Goal: Transaction & Acquisition: Download file/media

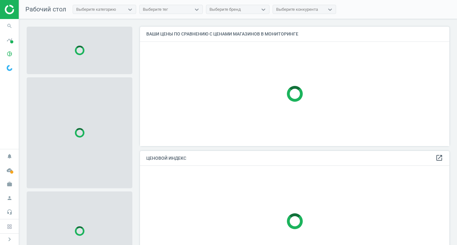
scroll to position [129, 314]
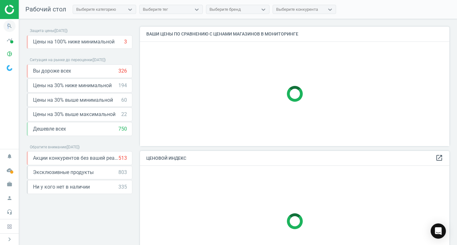
click at [8, 26] on icon "search" at bounding box center [9, 26] width 12 height 12
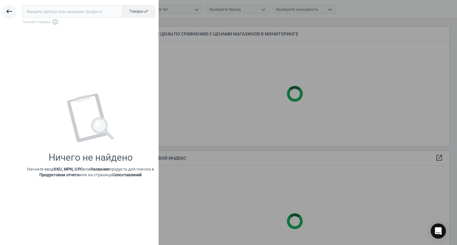
click at [11, 11] on icon "keyboard_backspace" at bounding box center [9, 12] width 8 height 8
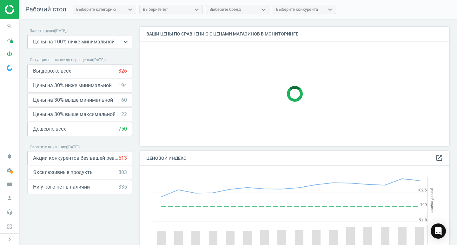
scroll to position [156, 314]
click at [8, 38] on icon "timeline" at bounding box center [9, 40] width 12 height 12
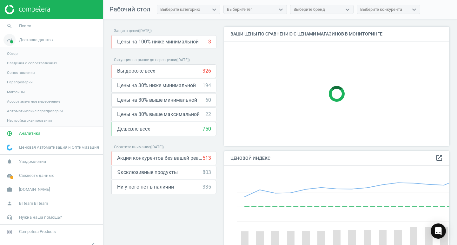
scroll to position [156, 230]
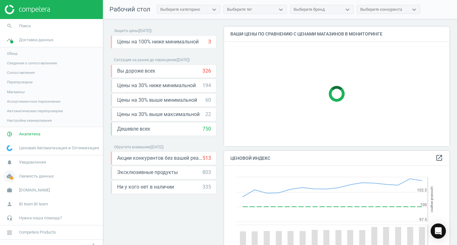
click at [9, 175] on icon "cloud_done" at bounding box center [9, 176] width 12 height 12
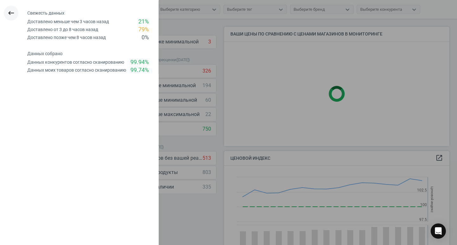
click at [13, 13] on icon "keyboard_backspace" at bounding box center [11, 13] width 8 height 8
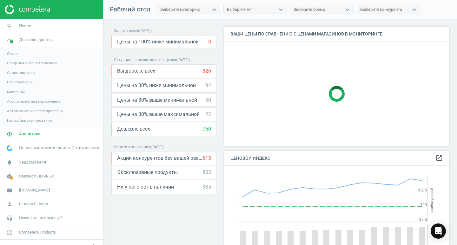
click at [12, 55] on span "Обзор" at bounding box center [12, 53] width 11 height 5
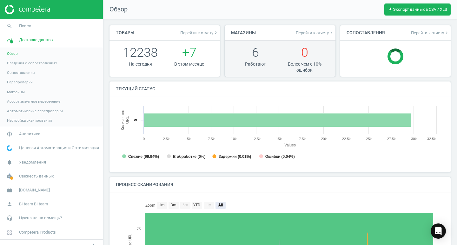
scroll to position [3, 3]
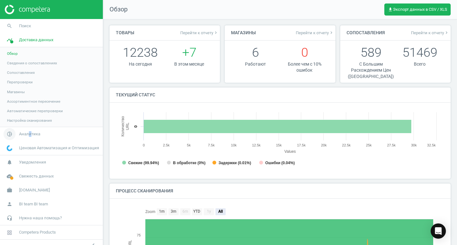
click at [30, 134] on span "Аналитика" at bounding box center [29, 134] width 21 height 6
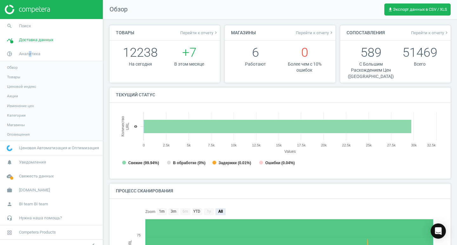
click at [16, 68] on span "Обзор" at bounding box center [12, 67] width 11 height 5
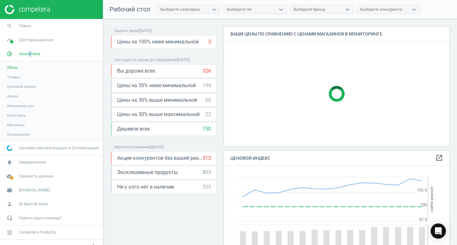
scroll to position [156, 230]
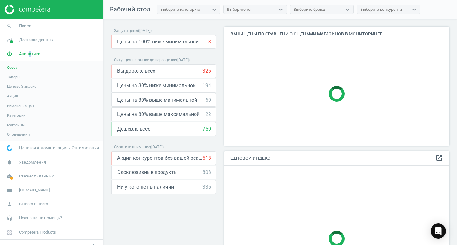
click at [15, 79] on span "Товары" at bounding box center [13, 77] width 13 height 5
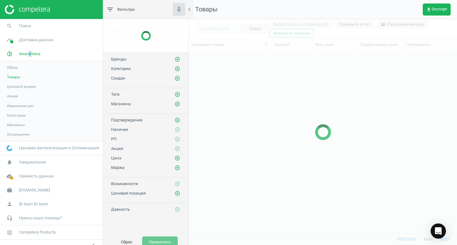
scroll to position [173, 263]
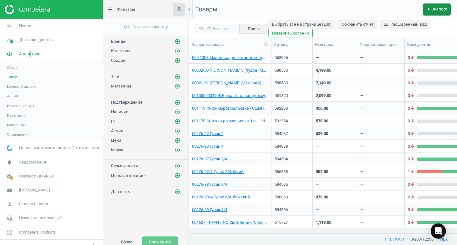
click at [436, 8] on span "get_app Экспорт" at bounding box center [436, 9] width 21 height 5
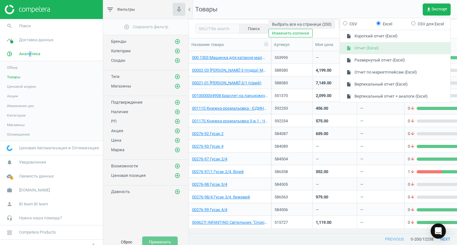
click at [371, 48] on button "insert_drive_file Отчет (Excel)" at bounding box center [395, 48] width 110 height 12
